Goal: Task Accomplishment & Management: Manage account settings

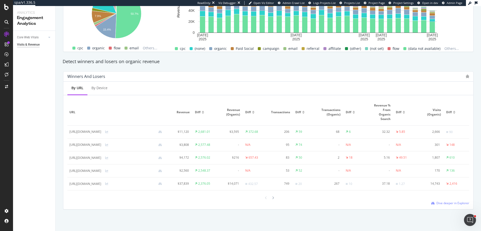
scroll to position [267, 0]
click at [225, 90] on div "By URL By Device" at bounding box center [268, 89] width 410 height 14
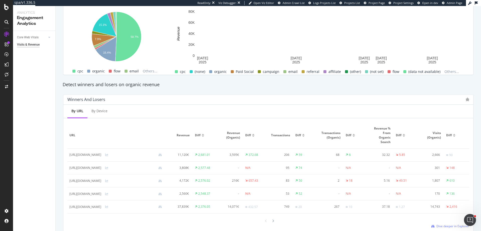
scroll to position [105, 0]
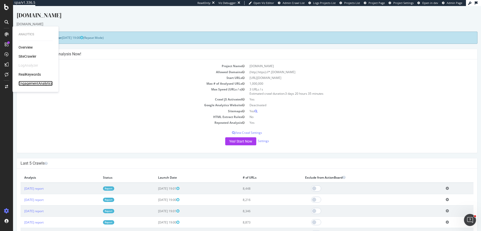
click at [35, 84] on div "EngagementAnalytics" at bounding box center [36, 83] width 34 height 5
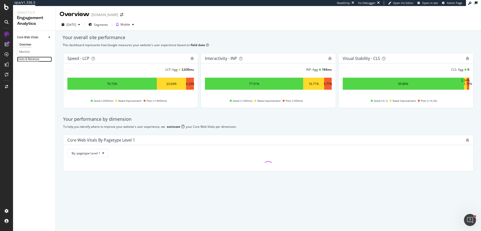
click at [25, 60] on div "Visits & Revenue" at bounding box center [28, 59] width 22 height 5
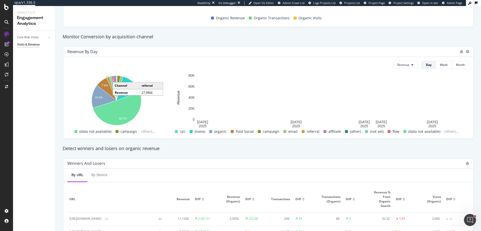
scroll to position [256, 0]
